Goal: Task Accomplishment & Management: Manage account settings

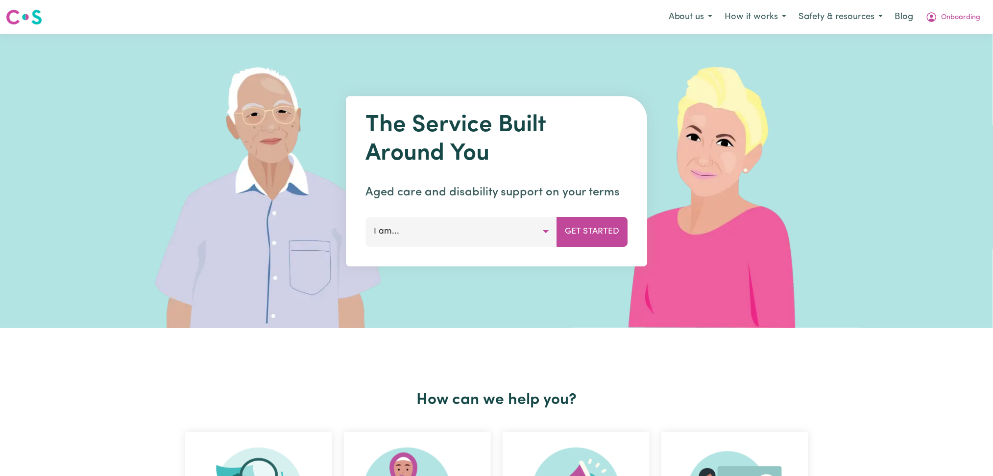
click at [982, 3] on nav "Menu About us How it works Safety & resources Blog Onboarding" at bounding box center [496, 17] width 993 height 34
click at [981, 14] on button "Onboarding" at bounding box center [954, 17] width 68 height 21
click at [959, 57] on link "Logout" at bounding box center [948, 56] width 77 height 19
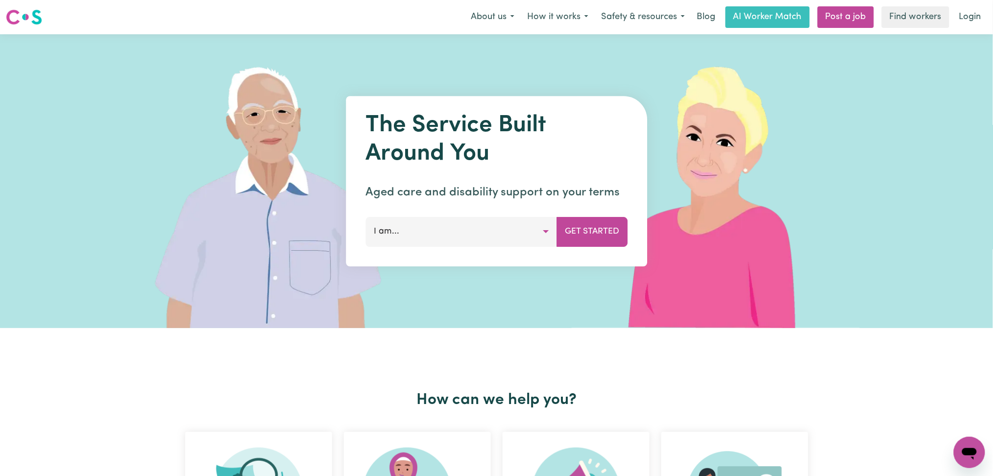
click at [989, 19] on div "Menu About us How it works Safety & resources Blog AI Worker Match Post a job F…" at bounding box center [496, 17] width 993 height 23
click at [966, 15] on link "Login" at bounding box center [971, 17] width 34 height 22
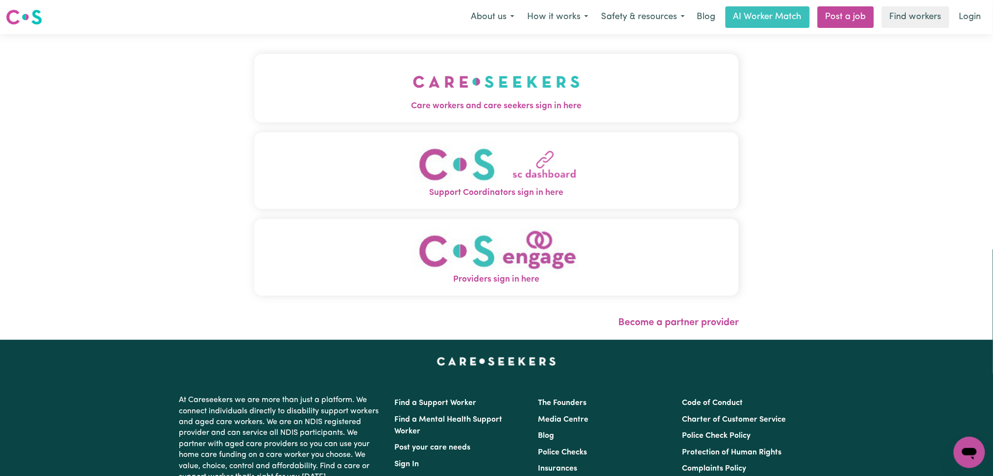
click at [430, 66] on button "Care workers and care seekers sign in here" at bounding box center [496, 88] width 485 height 69
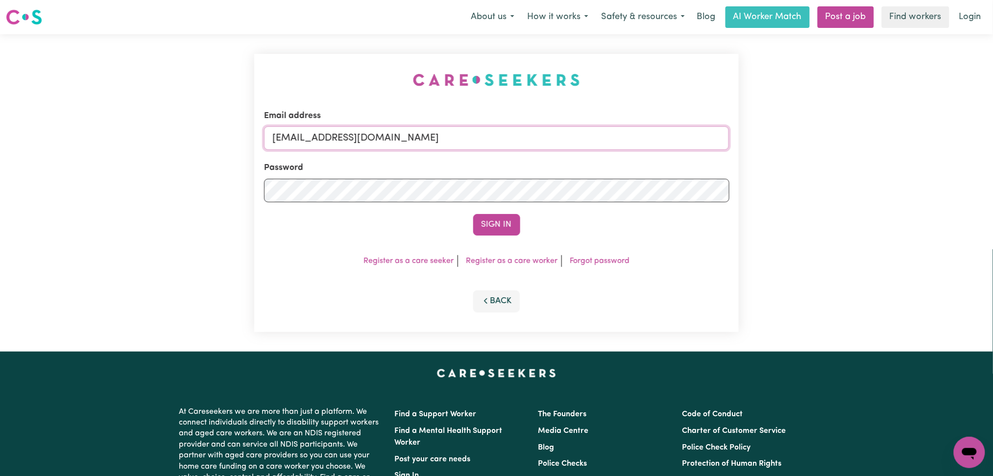
click at [400, 145] on input "[EMAIL_ADDRESS][DOMAIN_NAME]" at bounding box center [497, 138] width 466 height 24
drag, startPoint x: 322, startPoint y: 138, endPoint x: 585, endPoint y: 176, distance: 265.5
click at [585, 176] on form "Email address Superuser~[EMAIL_ADDRESS][DOMAIN_NAME] Password Sign In" at bounding box center [497, 173] width 466 height 126
type input "Superuser~[EMAIL_ADDRESS][DOMAIN_NAME]"
click at [499, 232] on button "Sign In" at bounding box center [496, 225] width 47 height 22
